Goal: Information Seeking & Learning: Learn about a topic

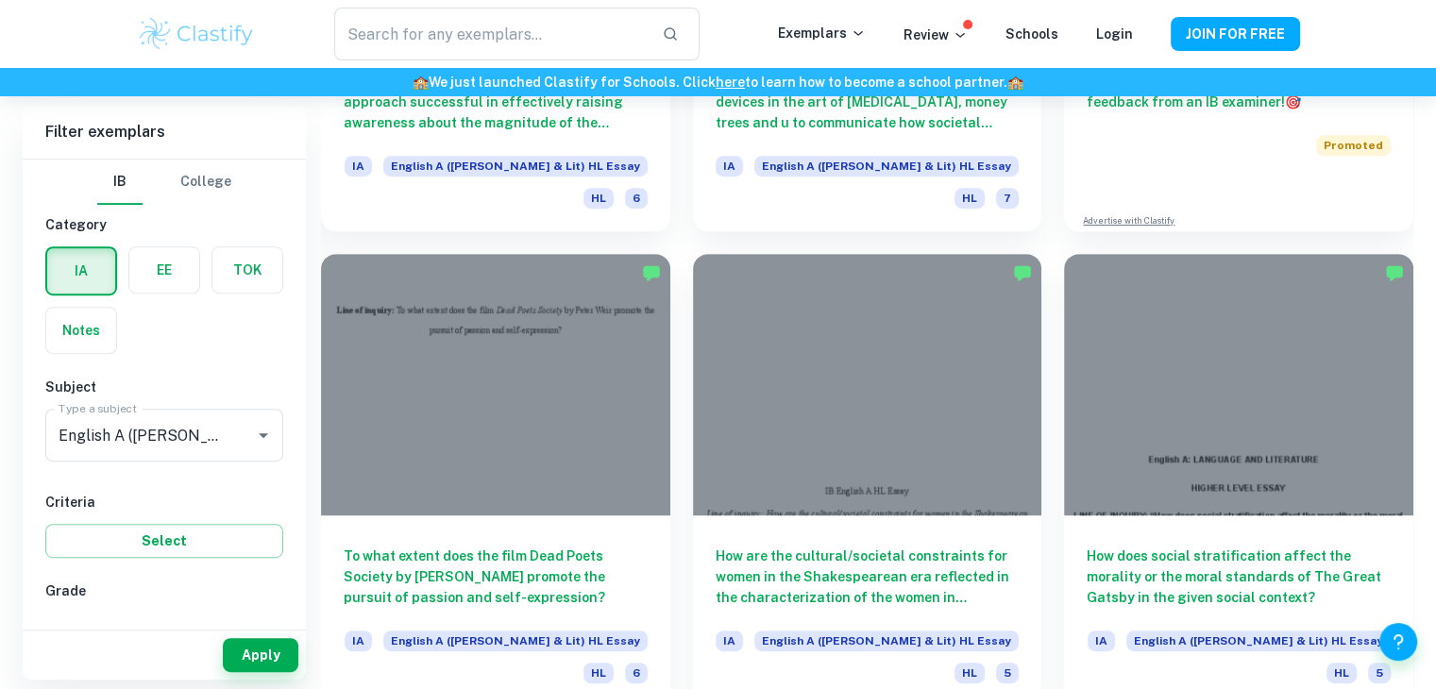
scroll to position [903, 0]
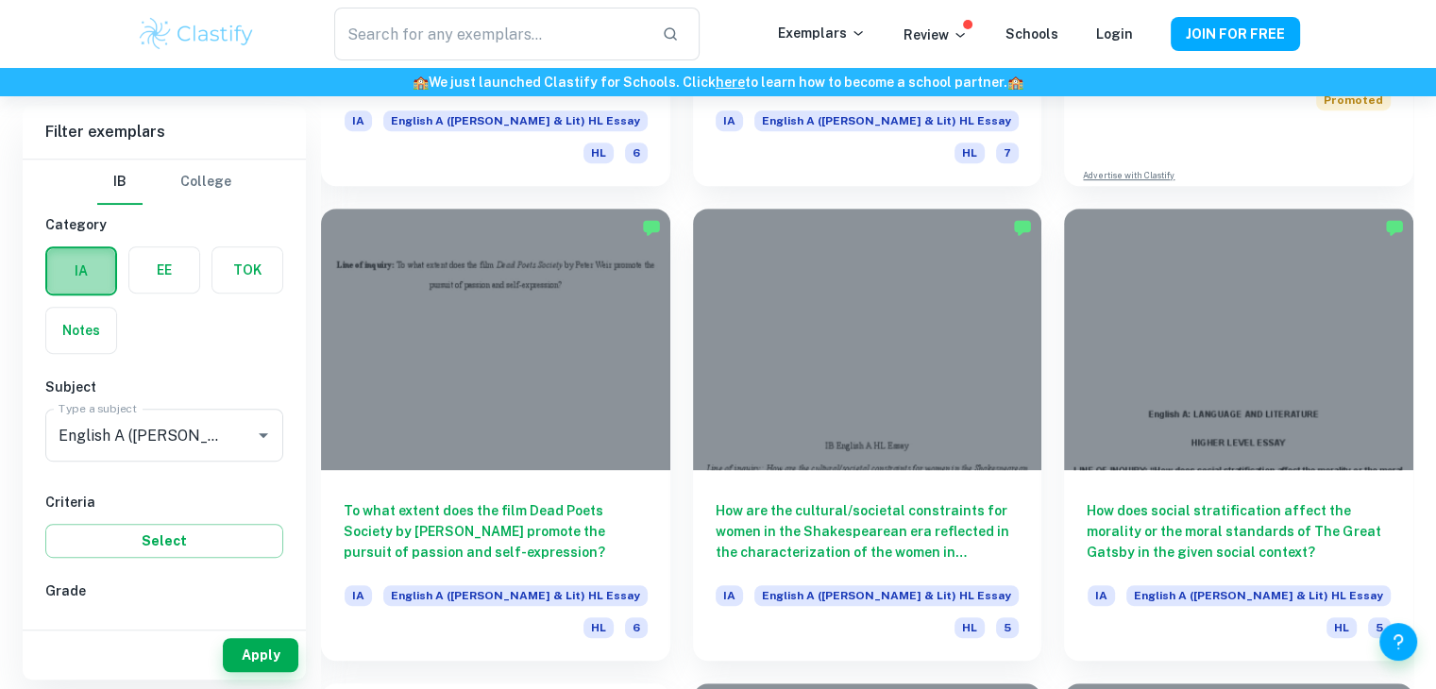
click at [79, 269] on label "button" at bounding box center [81, 270] width 68 height 45
click at [0, 0] on input "radio" at bounding box center [0, 0] width 0 height 0
click at [159, 318] on div "IA EE TOK Notes" at bounding box center [158, 294] width 249 height 119
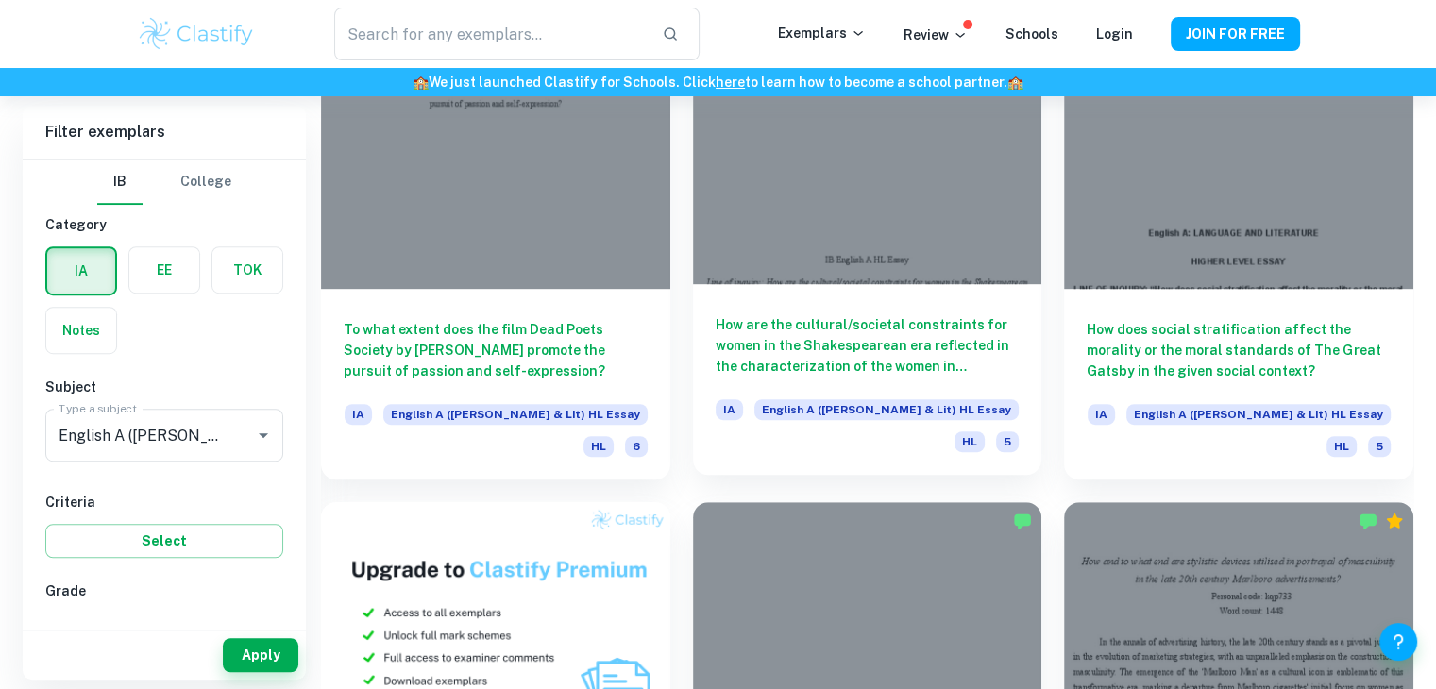
scroll to position [1086, 0]
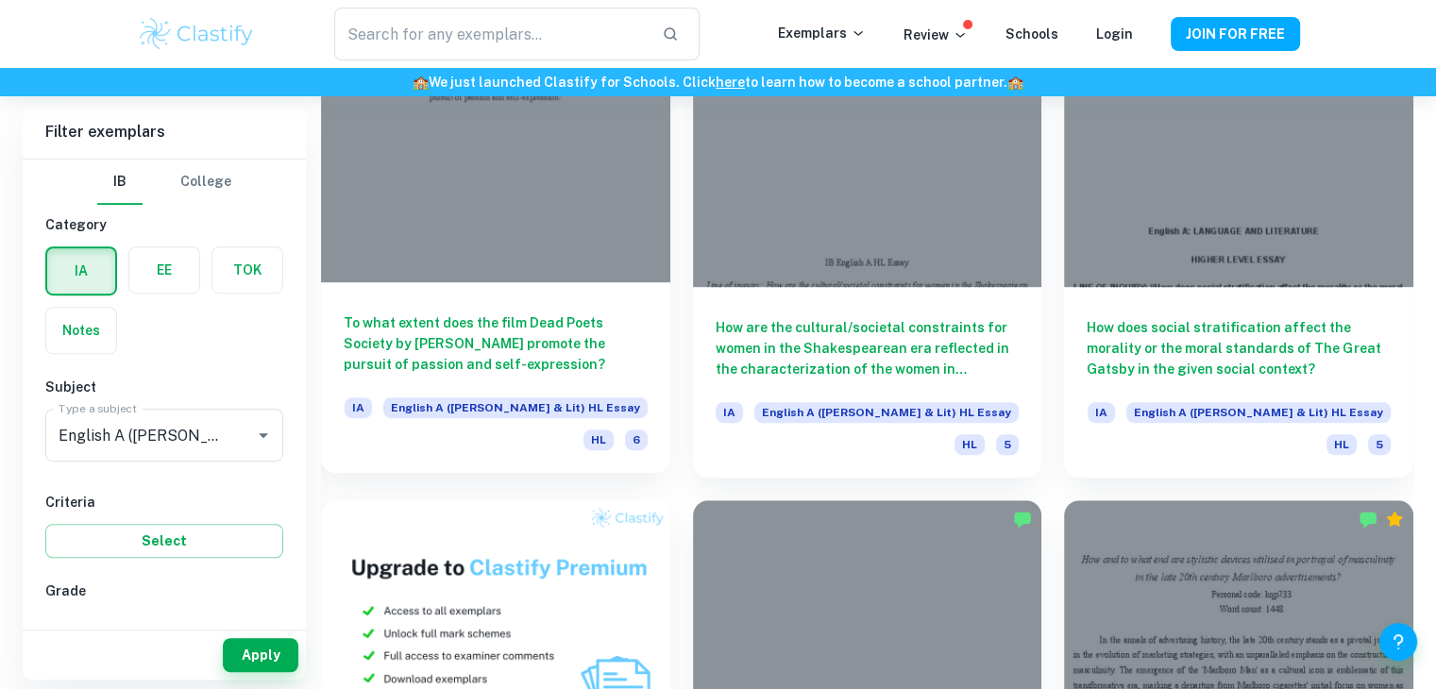
click at [457, 177] on div at bounding box center [495, 152] width 349 height 262
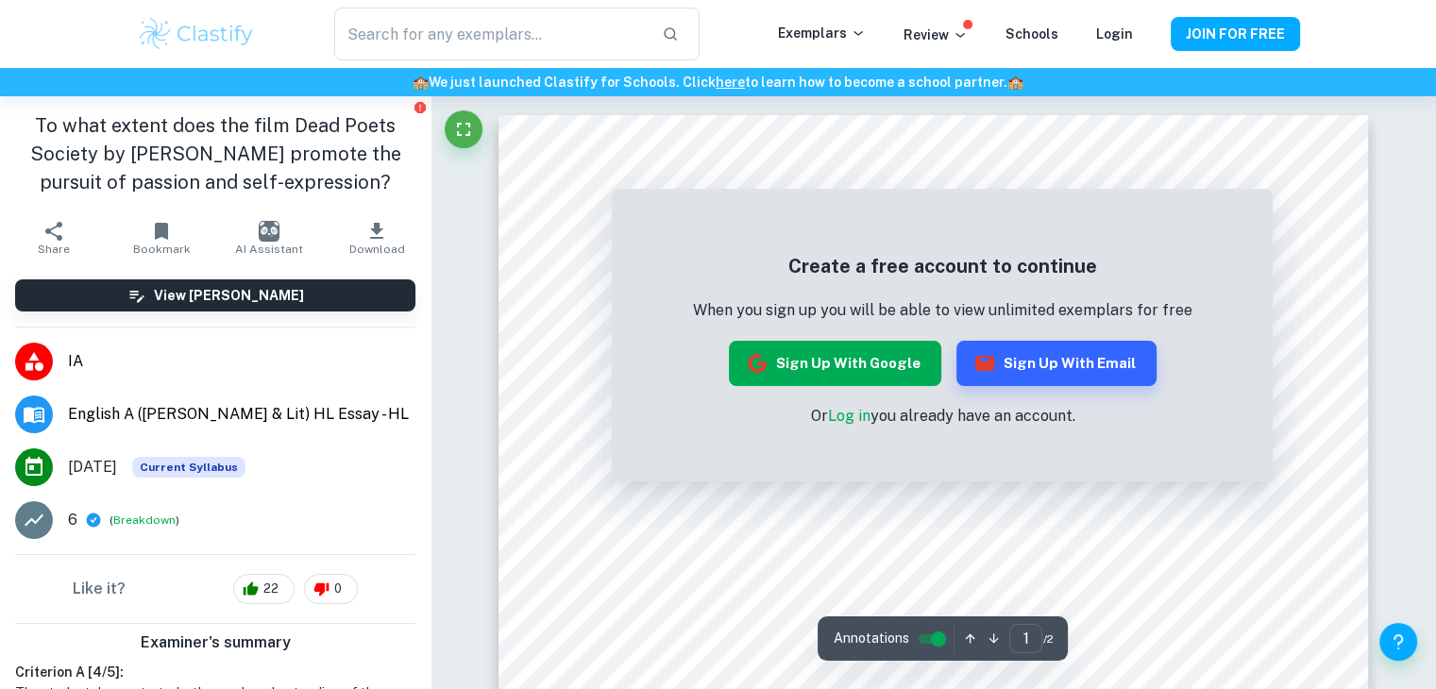
click at [843, 353] on button "Sign up with Google" at bounding box center [835, 363] width 212 height 45
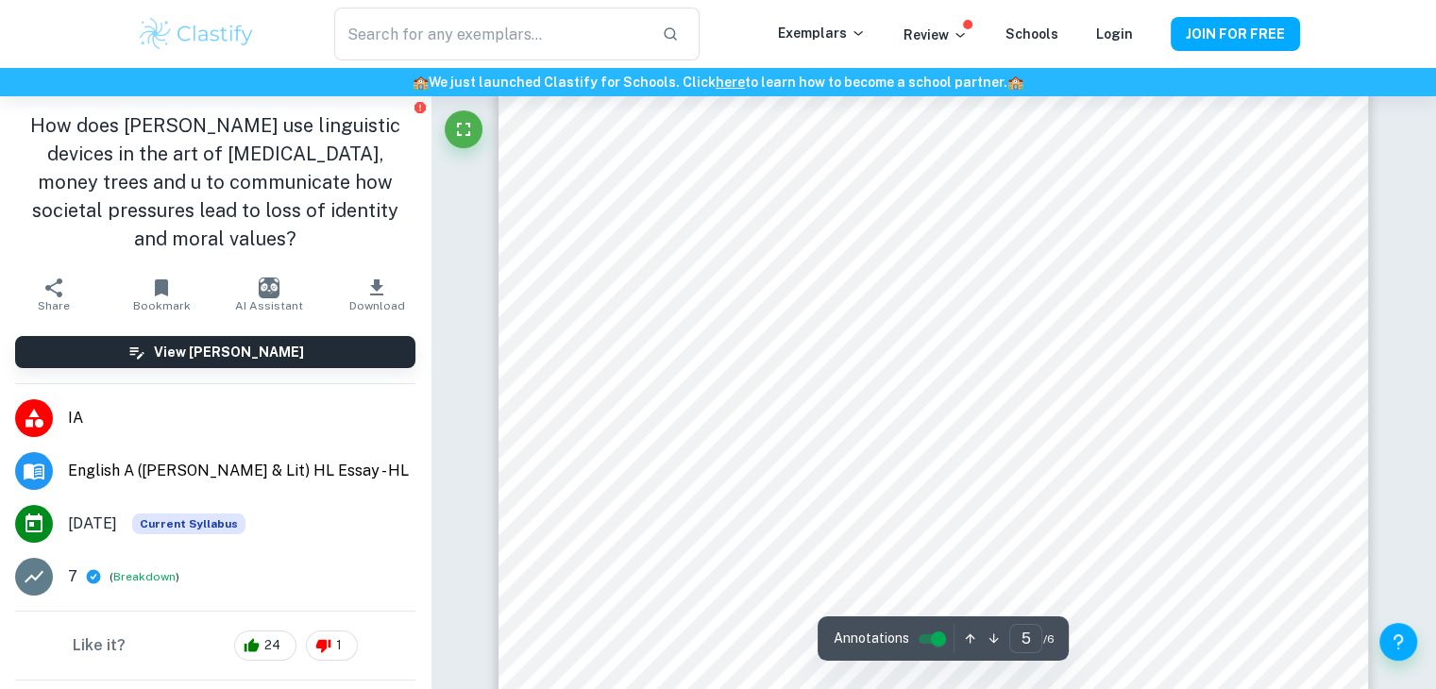
scroll to position [5722, 0]
type input "6"
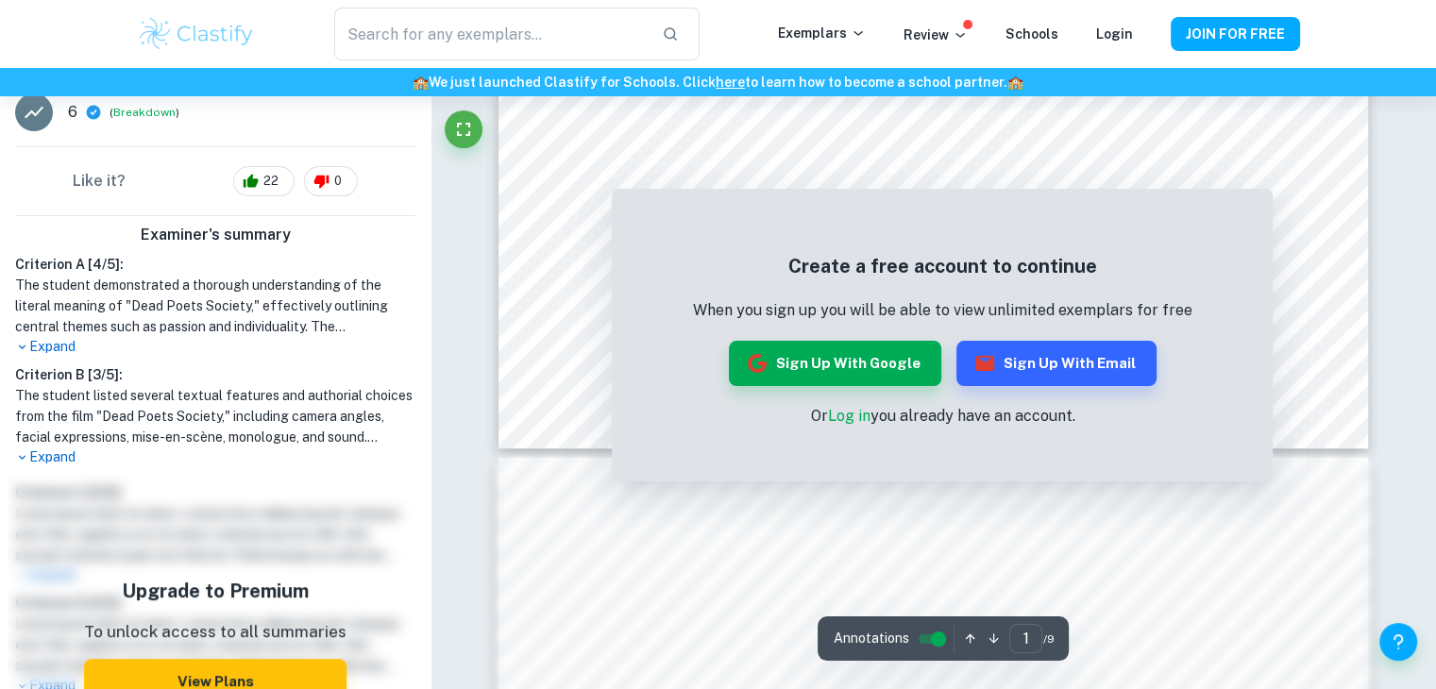
scroll to position [795, 0]
click at [874, 358] on button "Sign up with Google" at bounding box center [835, 363] width 212 height 45
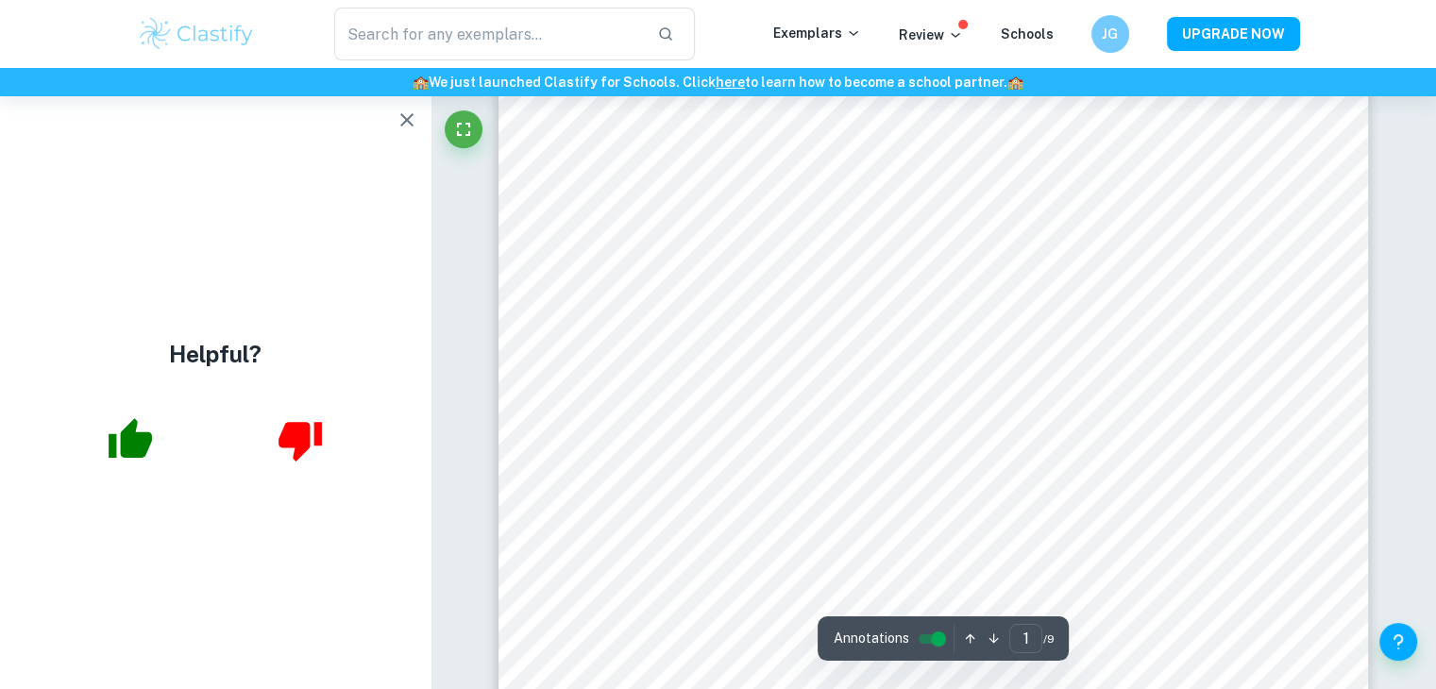
scroll to position [449, 0]
click at [412, 120] on icon "button" at bounding box center [407, 120] width 23 height 23
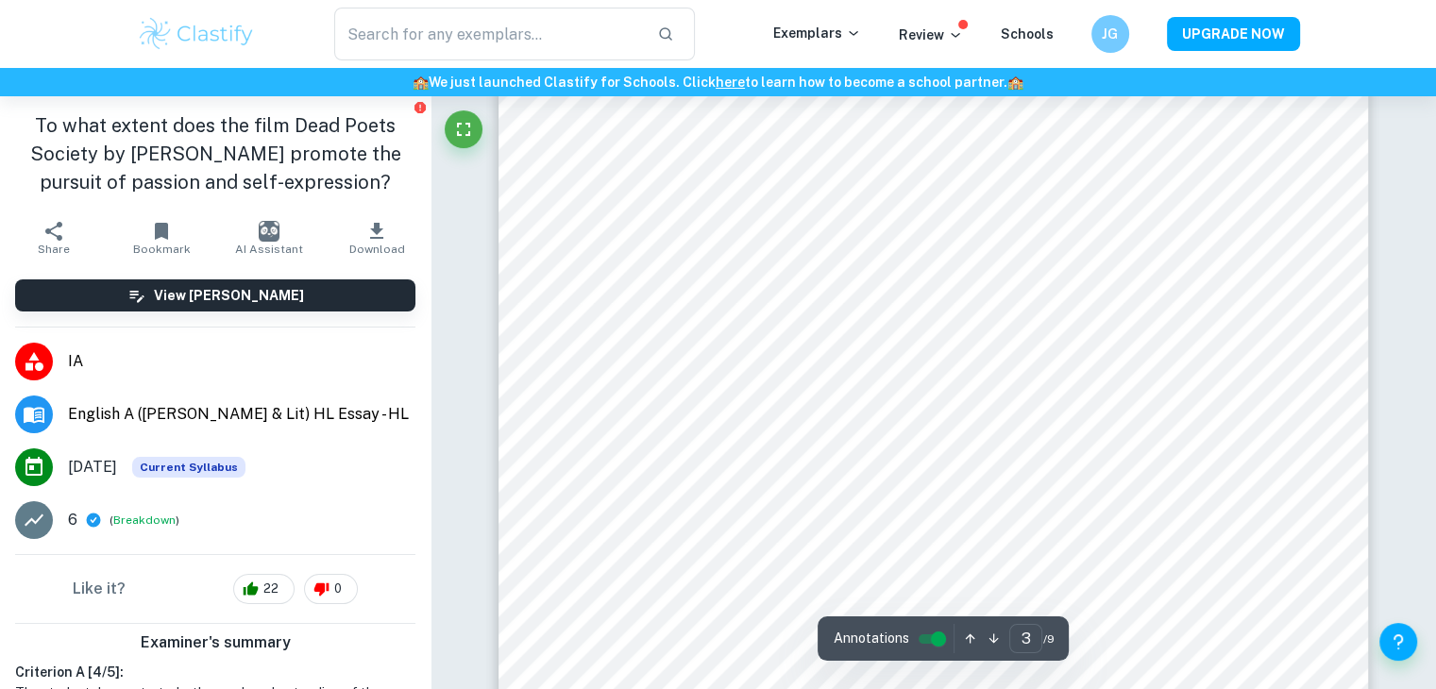
scroll to position [2888, 0]
type input "4"
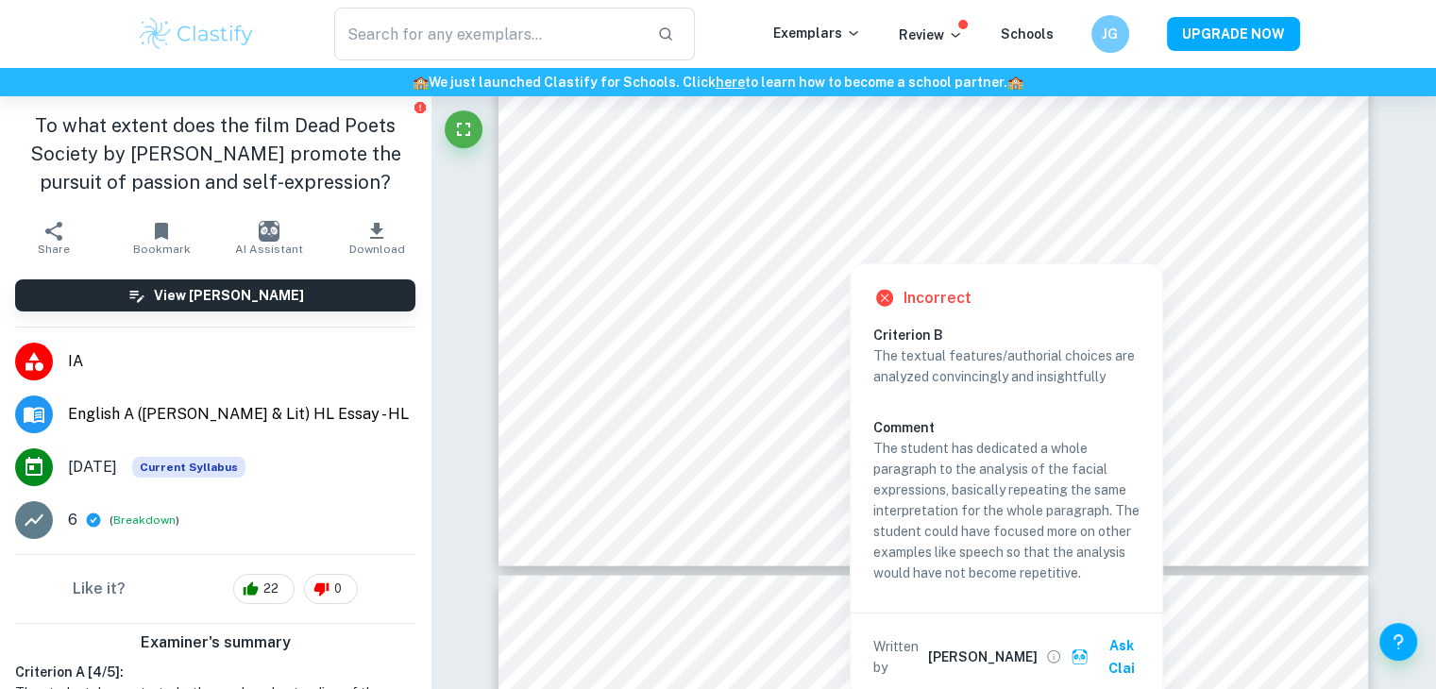
scroll to position [4360, 0]
click at [1123, 649] on button "Ask Clai" at bounding box center [1110, 657] width 87 height 57
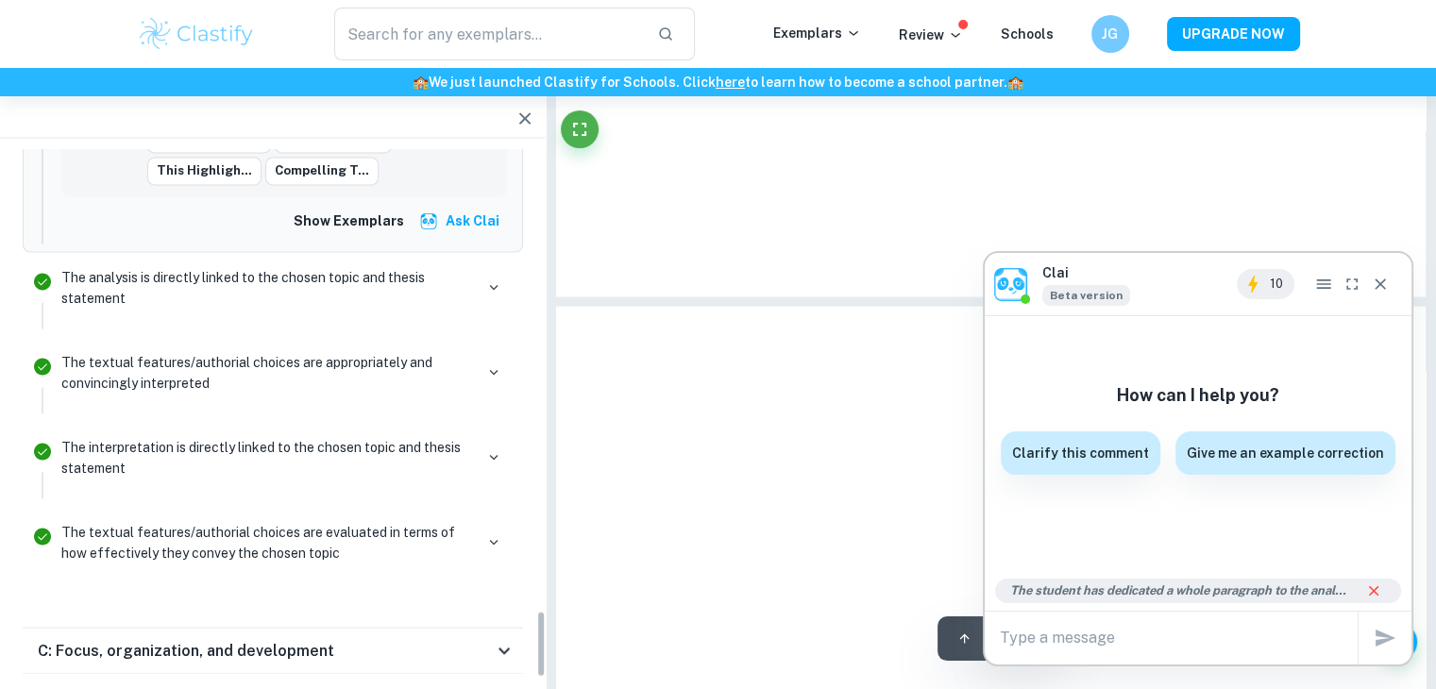
scroll to position [3008, 0]
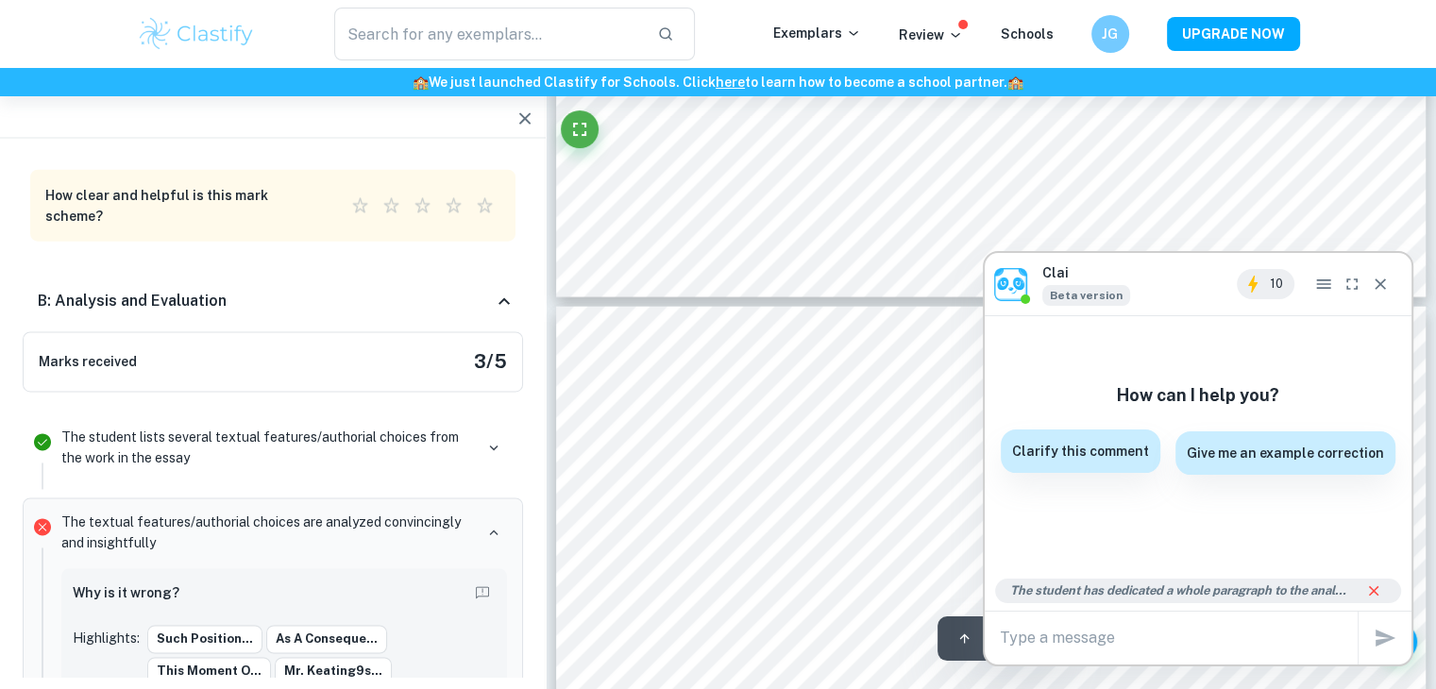
click at [1118, 462] on div "Clarify this comment" at bounding box center [1081, 451] width 160 height 43
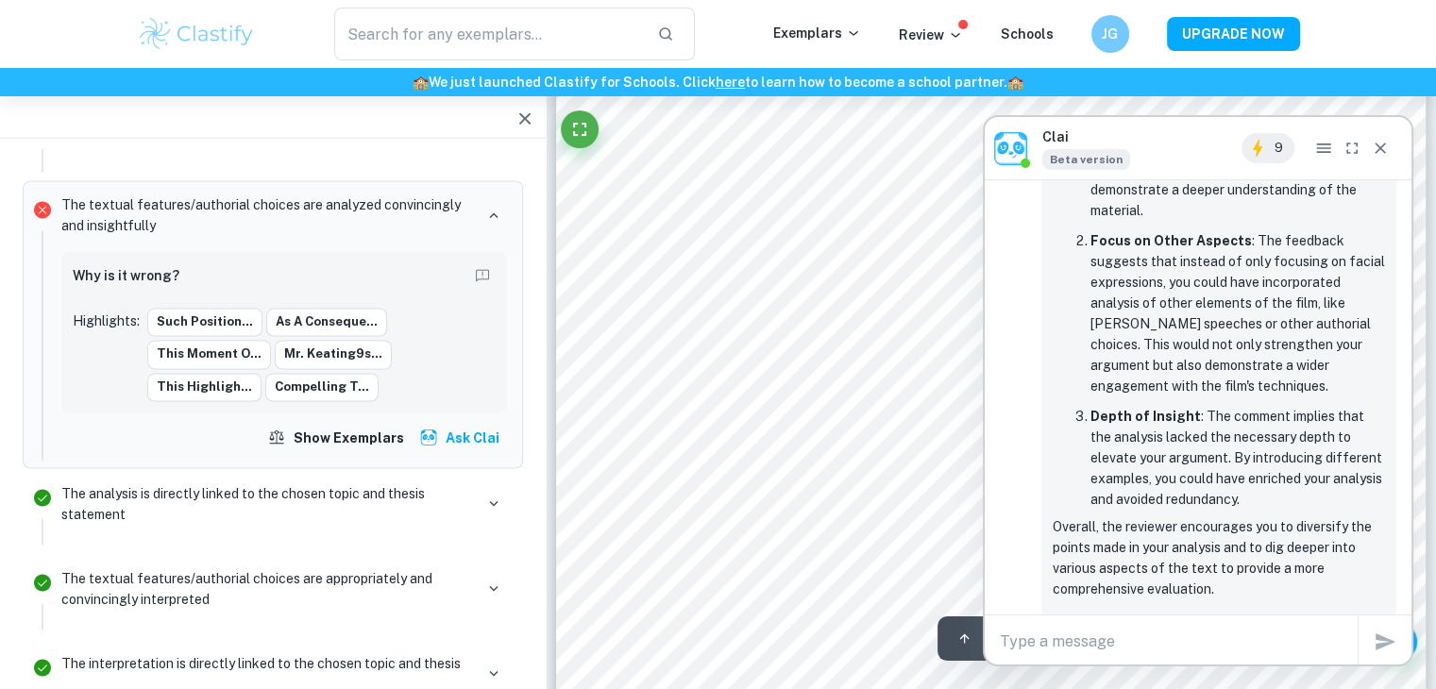
scroll to position [4983, 0]
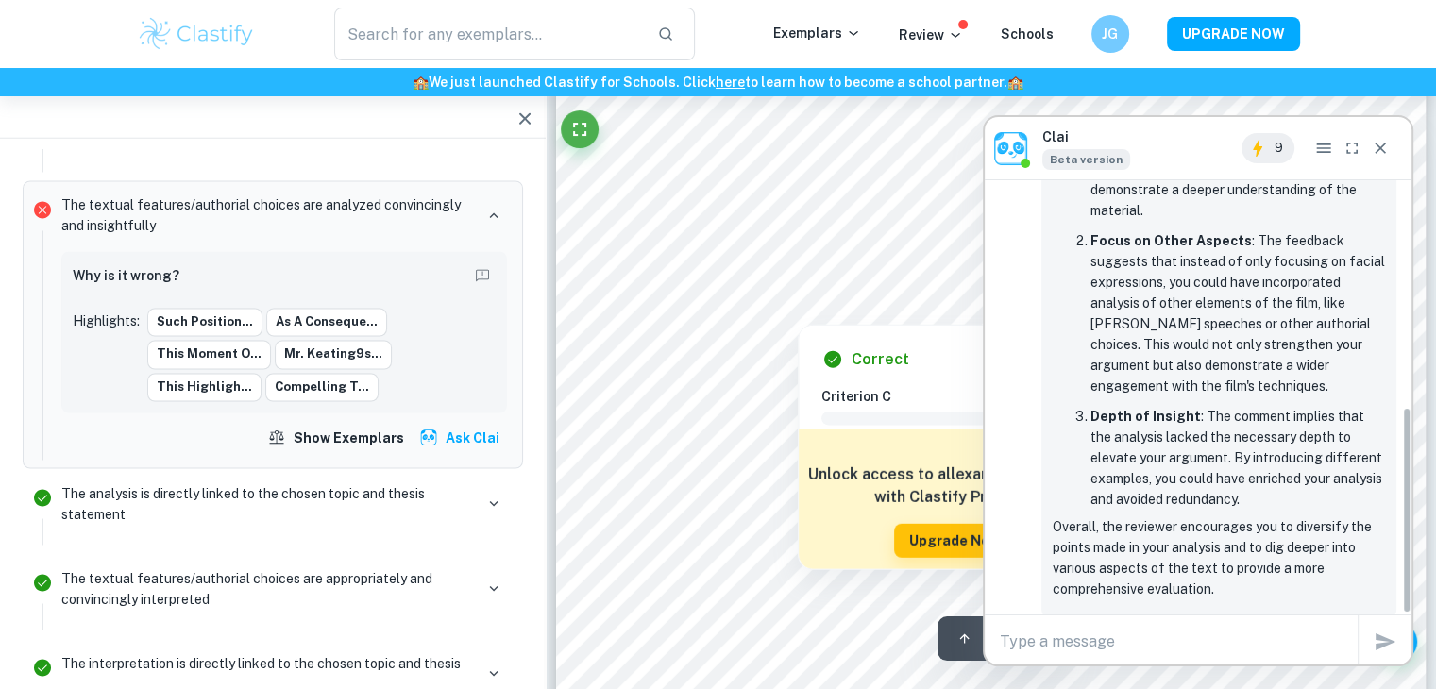
click at [805, 297] on div at bounding box center [976, 282] width 626 height 38
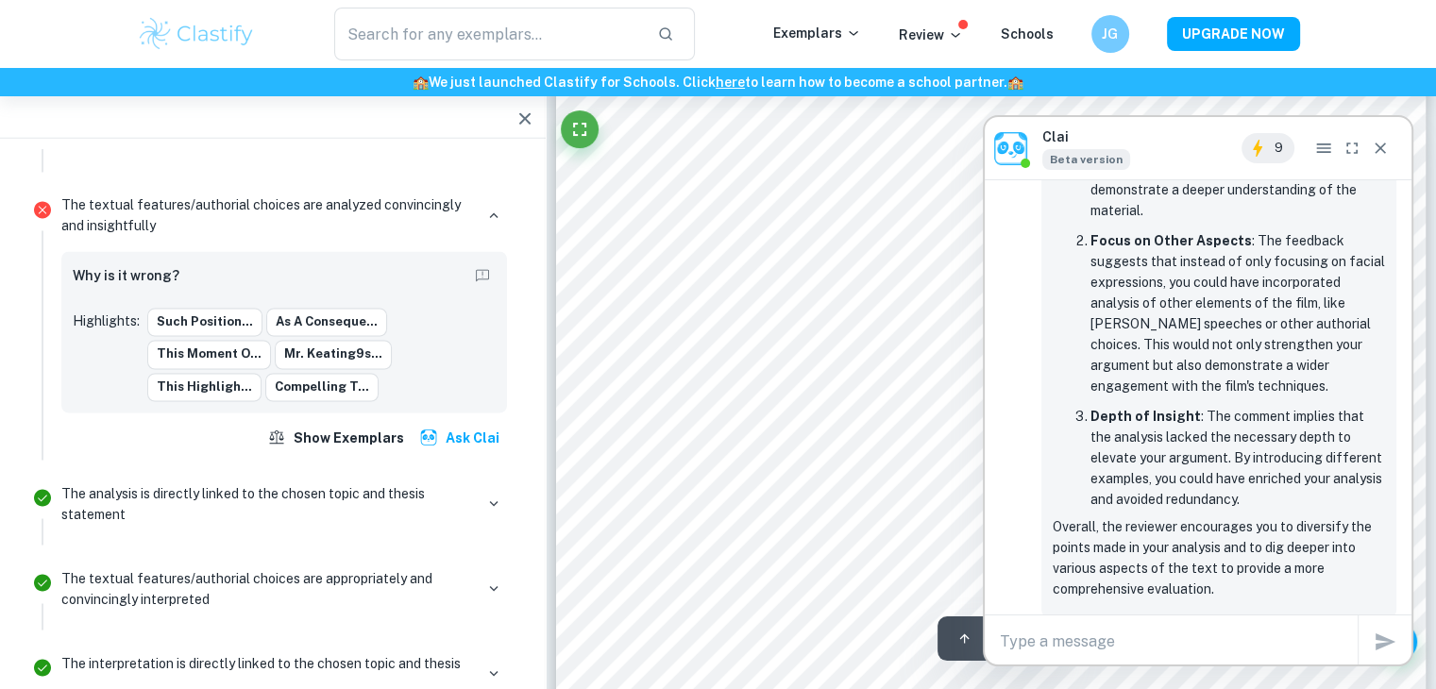
scroll to position [4061, 0]
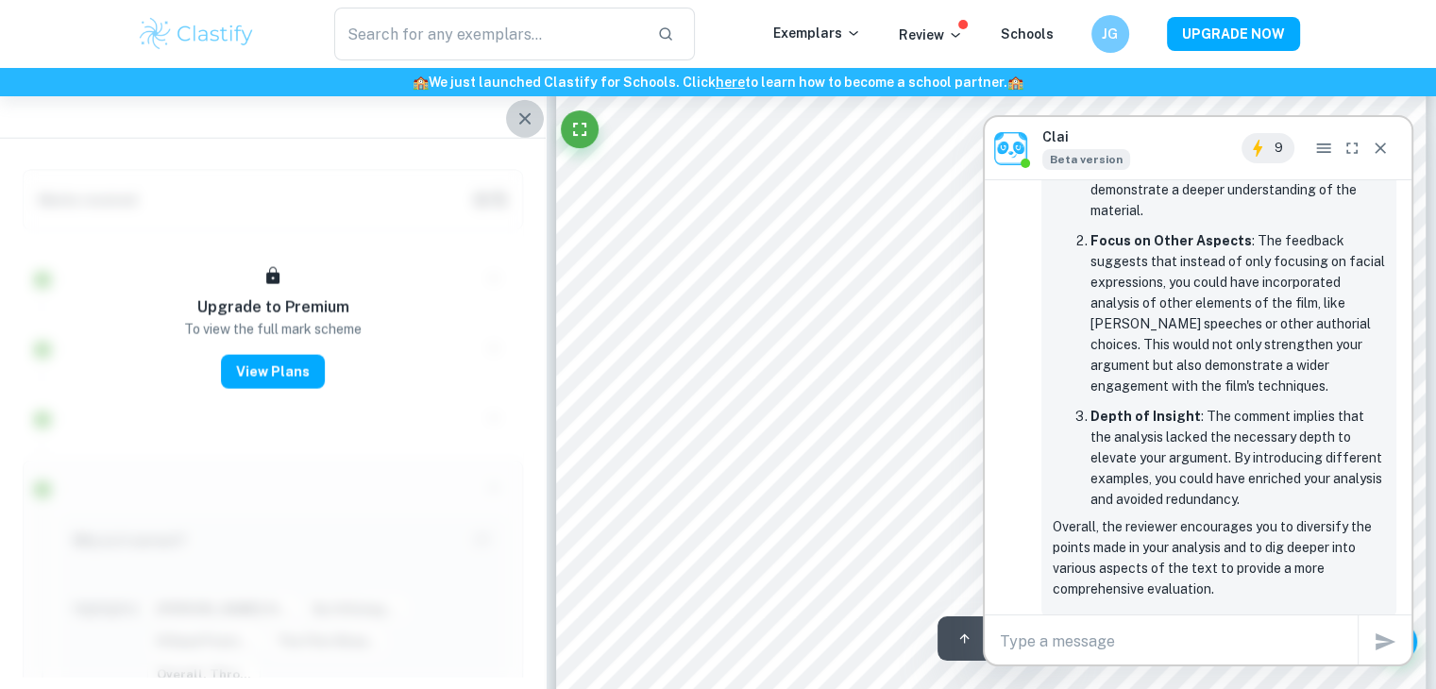
click at [521, 111] on icon "button" at bounding box center [525, 119] width 23 height 23
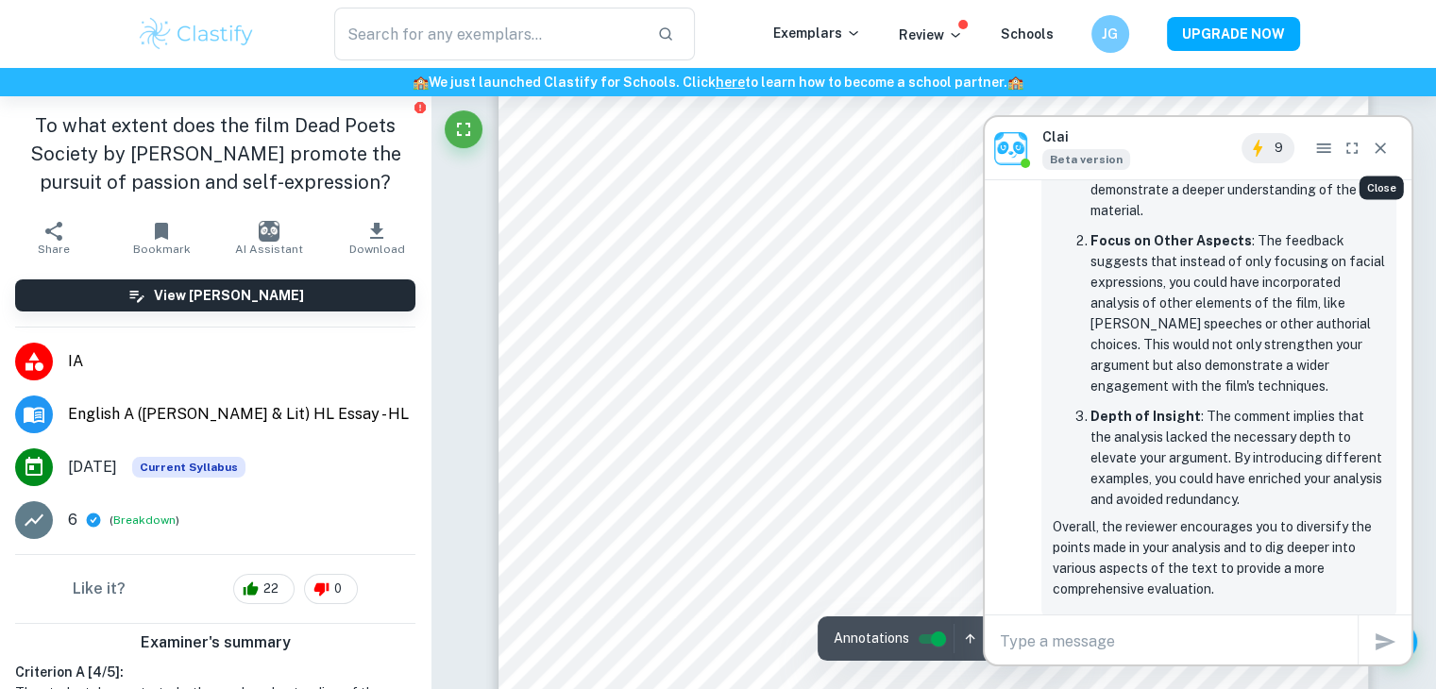
click at [1386, 145] on icon "Close" at bounding box center [1380, 148] width 19 height 19
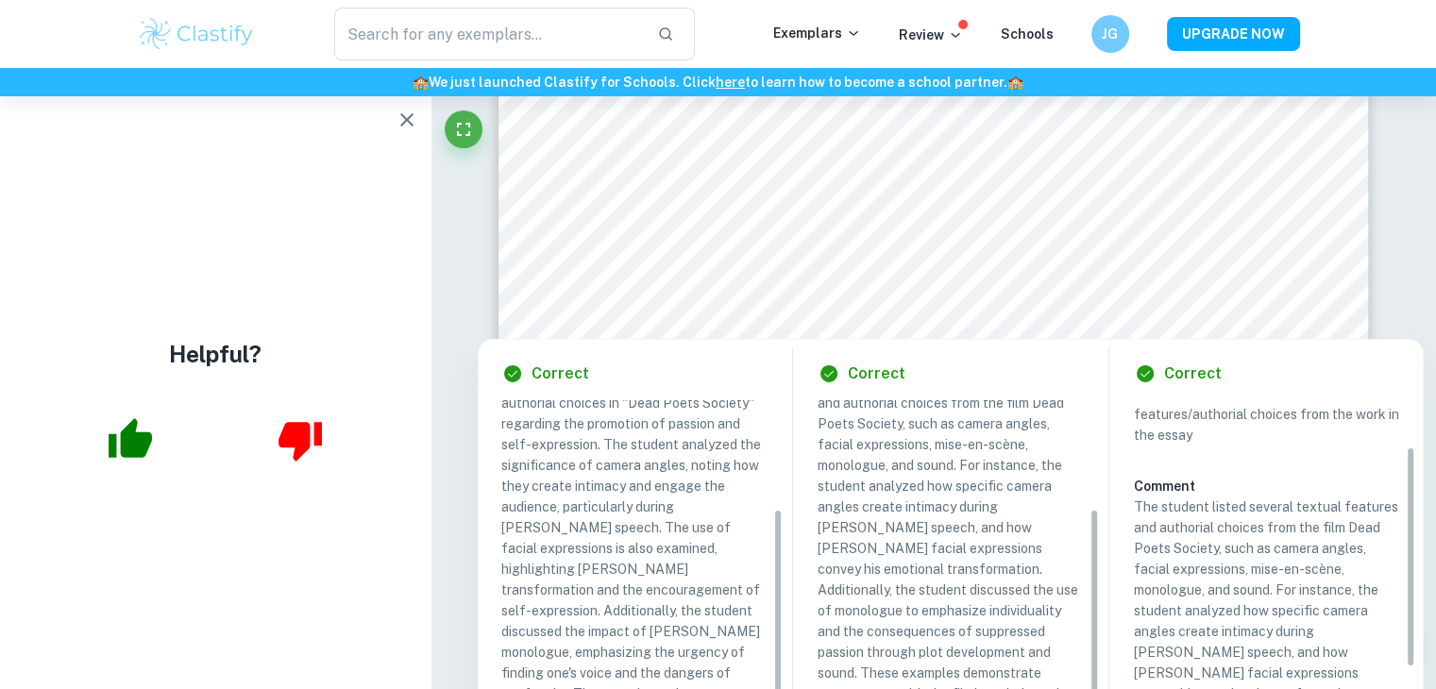
scroll to position [162, 0]
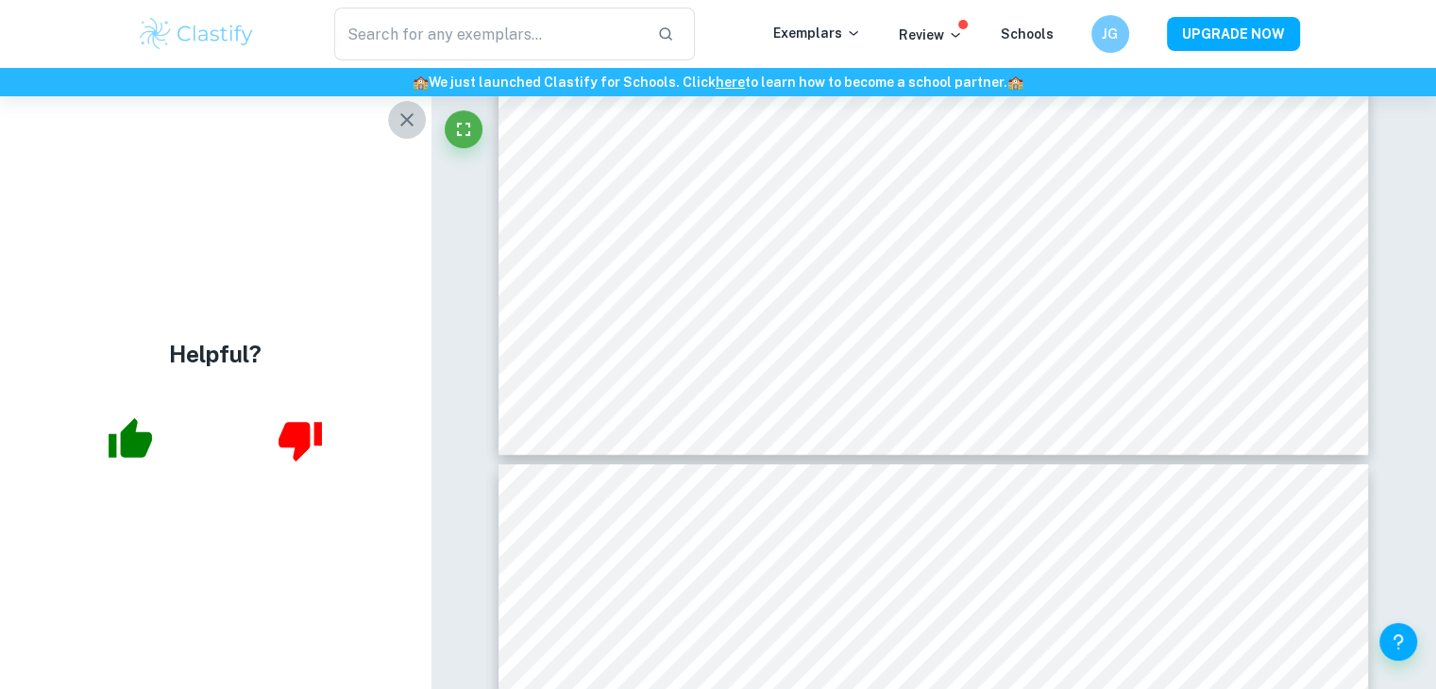
click at [412, 134] on button "button" at bounding box center [407, 120] width 38 height 38
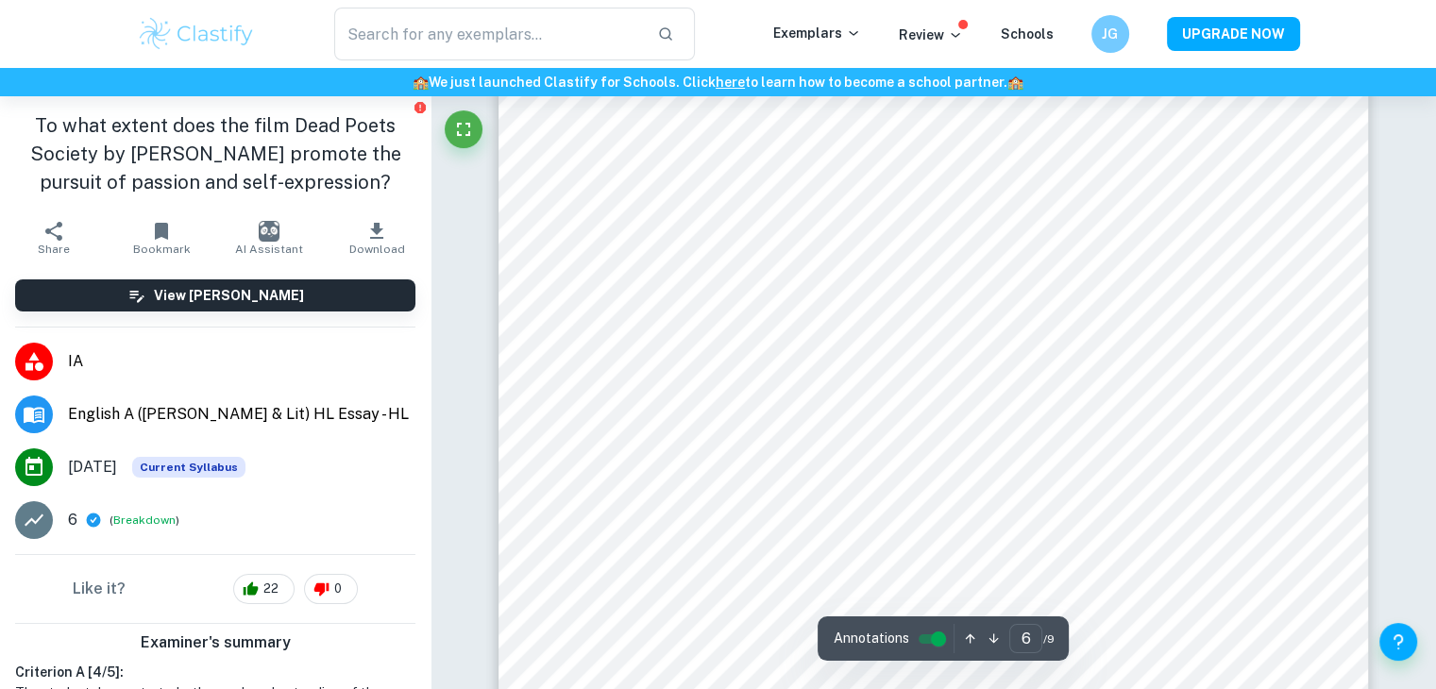
scroll to position [6170, 0]
type input "5"
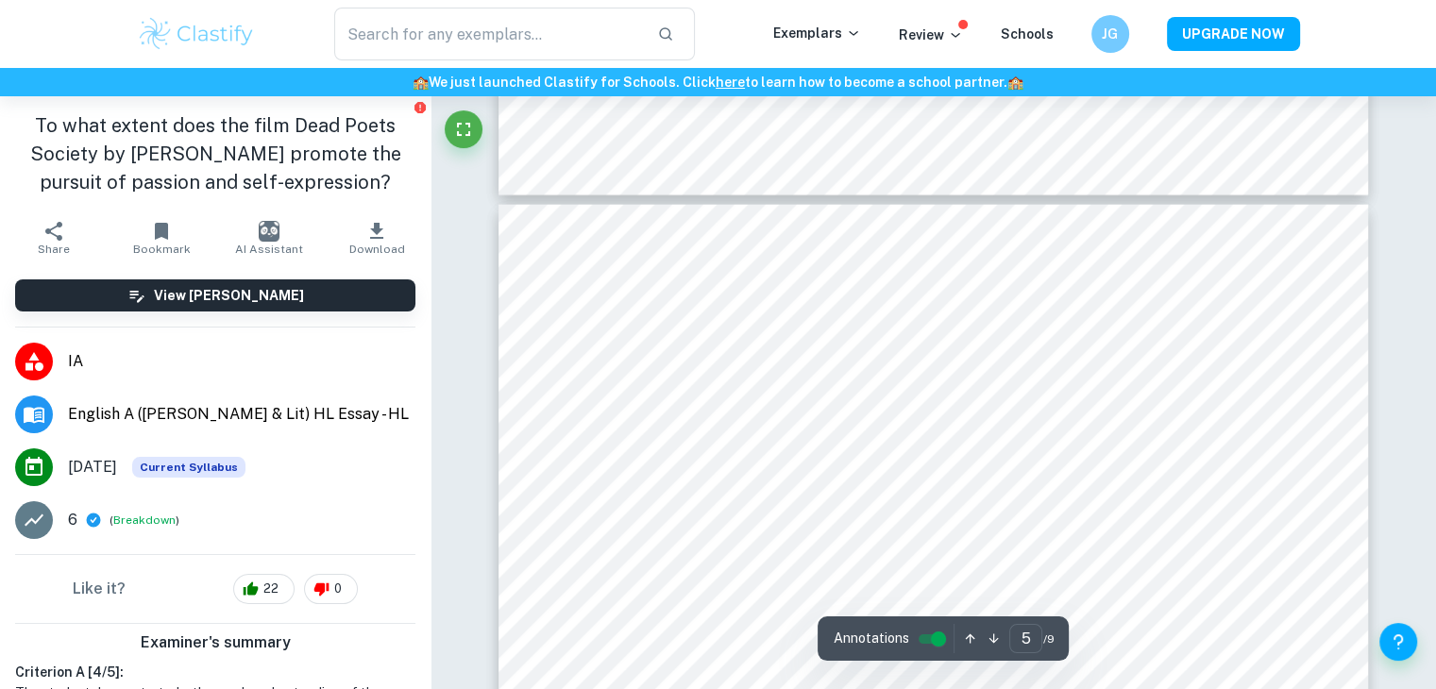
scroll to position [4450, 0]
